Goal: Find specific page/section: Find specific page/section

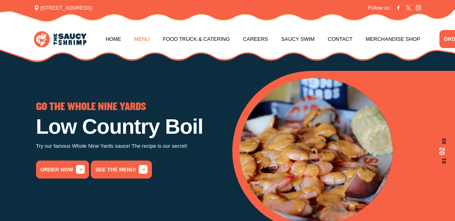
click at [139, 36] on link "Menu" at bounding box center [141, 39] width 15 height 30
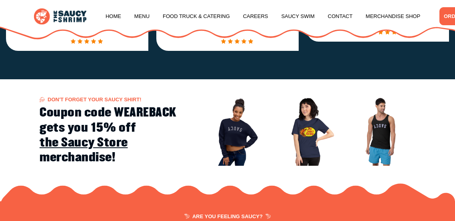
scroll to position [751, 0]
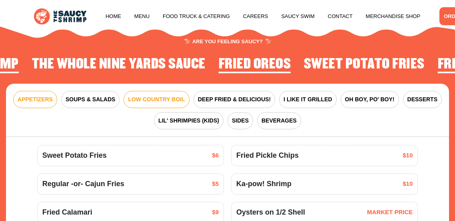
click at [140, 95] on span "LOW COUNTRY BOIL" at bounding box center [156, 99] width 57 height 8
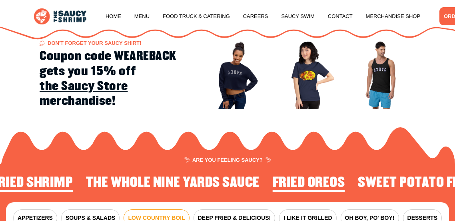
scroll to position [629, 0]
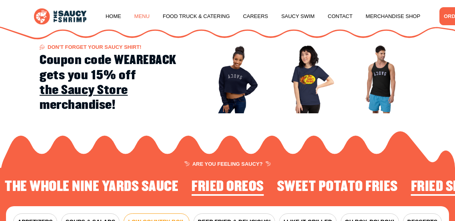
click at [139, 16] on link "Menu" at bounding box center [141, 16] width 15 height 30
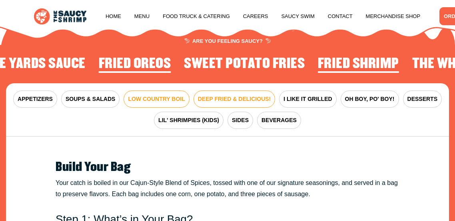
scroll to position [751, 0]
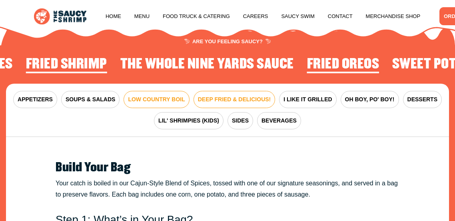
click at [232, 95] on span "DEEP FRIED & DELICIOUS!" at bounding box center [234, 99] width 73 height 8
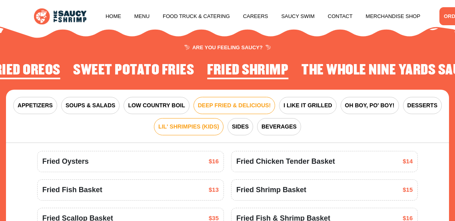
scroll to position [739, 0]
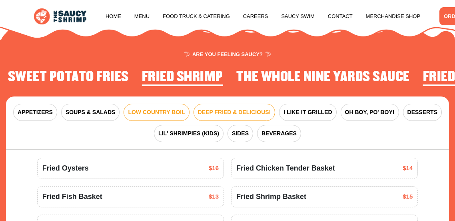
click at [156, 108] on span "LOW COUNTRY BOIL" at bounding box center [156, 112] width 57 height 8
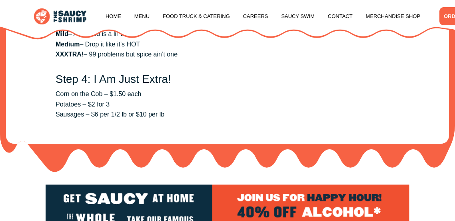
scroll to position [1131, 0]
